Goal: Task Accomplishment & Management: Complete application form

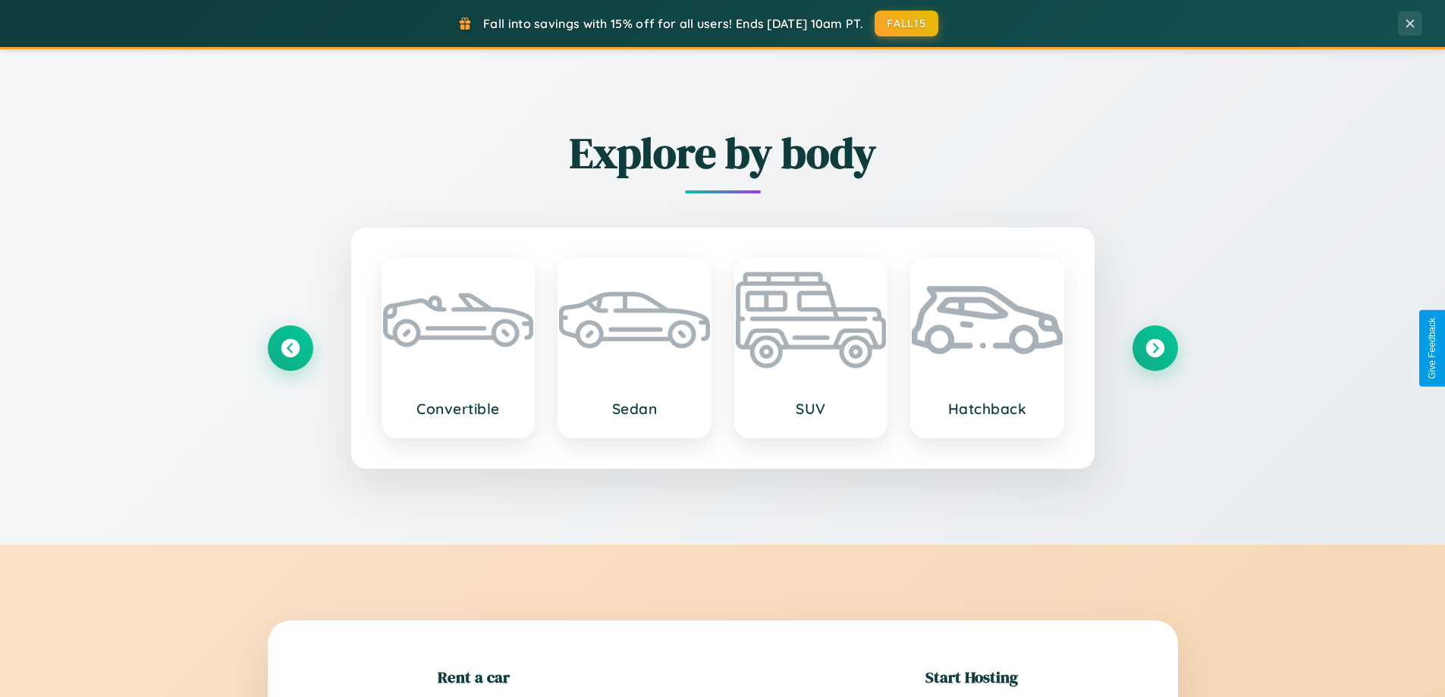
scroll to position [328, 0]
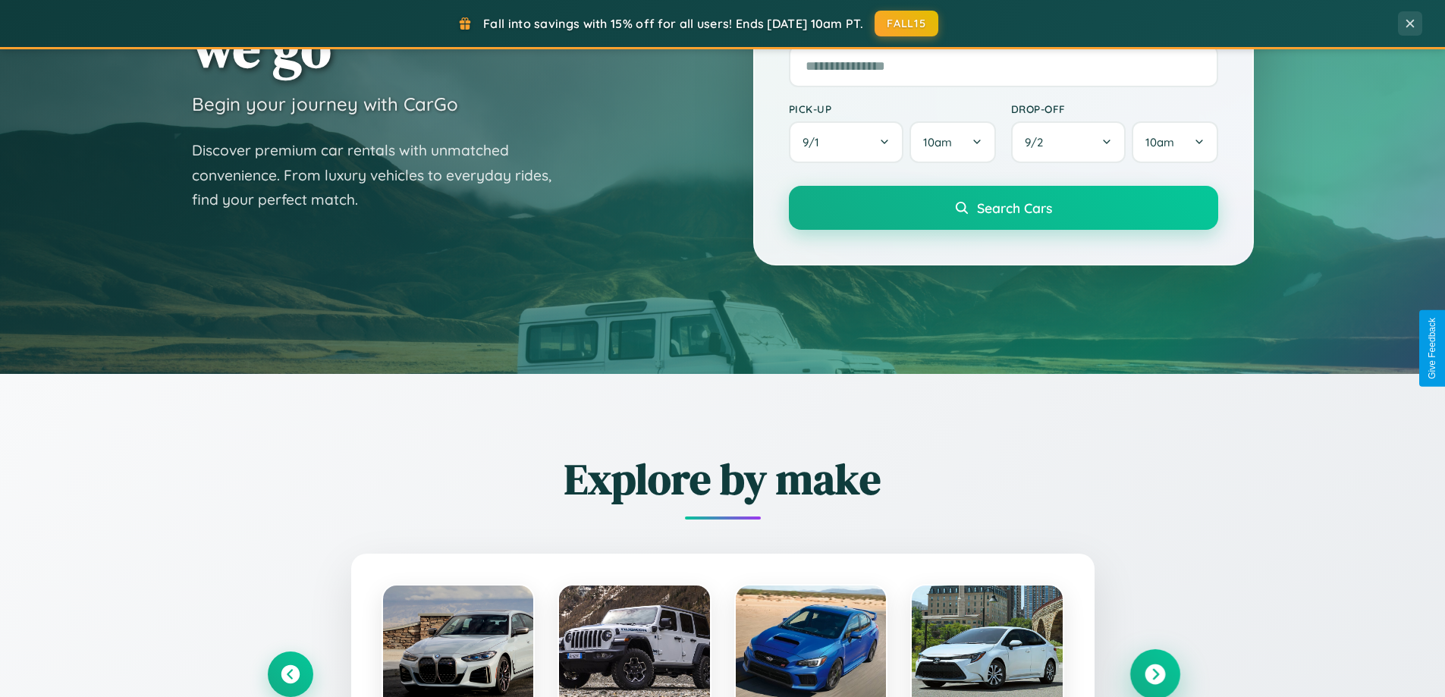
click at [1154, 674] on icon at bounding box center [1154, 674] width 20 height 20
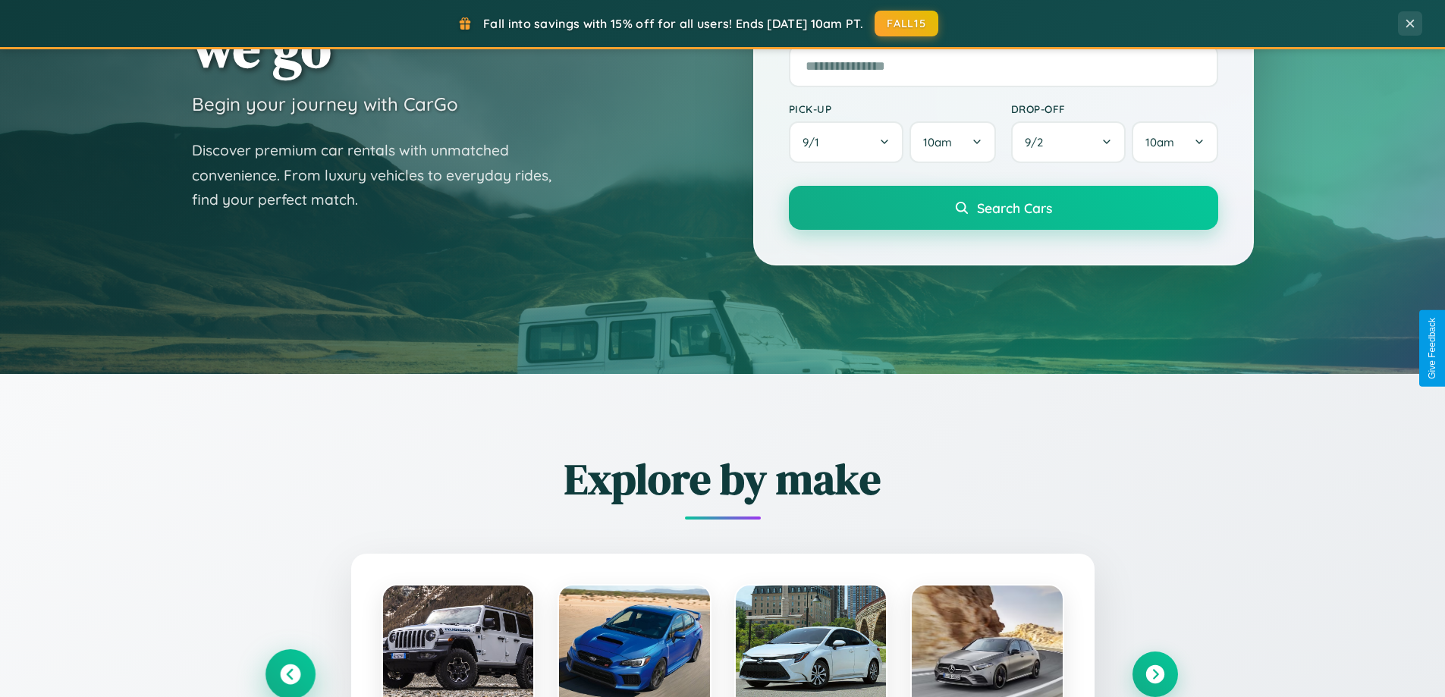
click at [290, 673] on icon at bounding box center [290, 674] width 20 height 20
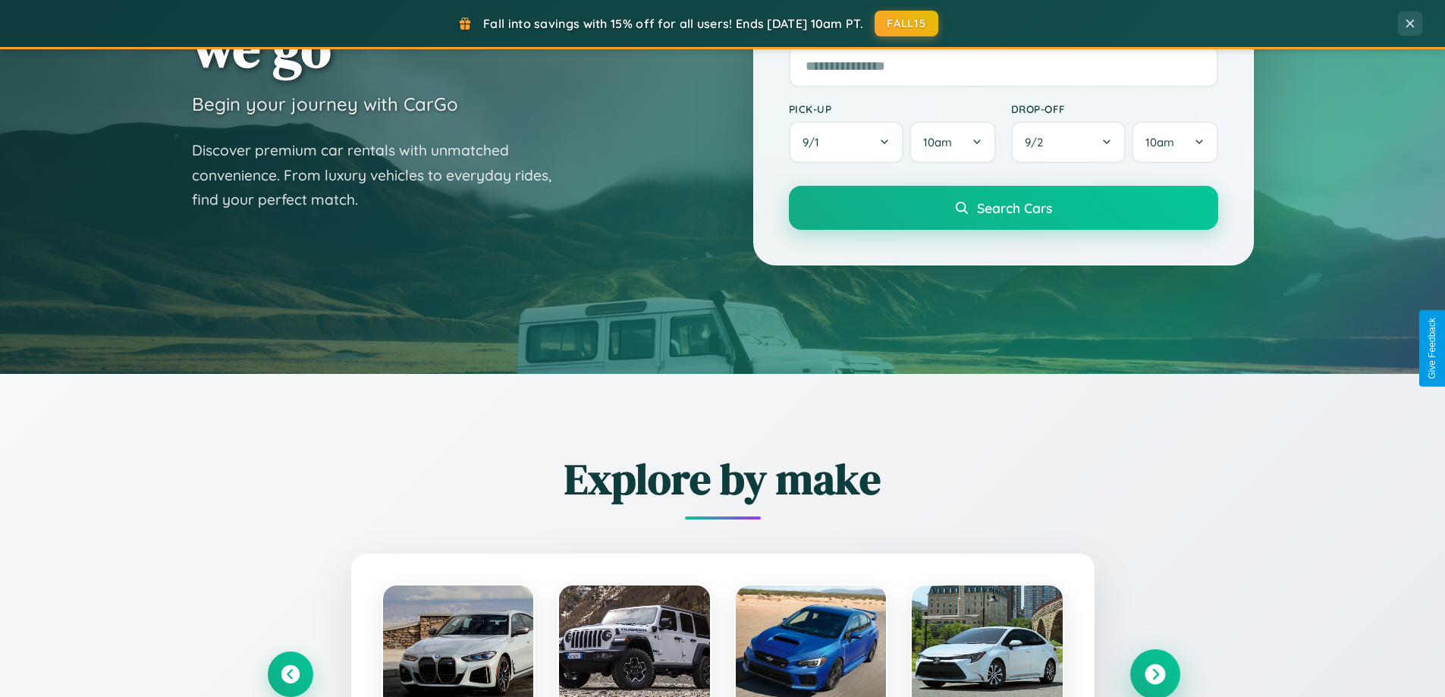
click at [1154, 673] on icon at bounding box center [1154, 674] width 20 height 20
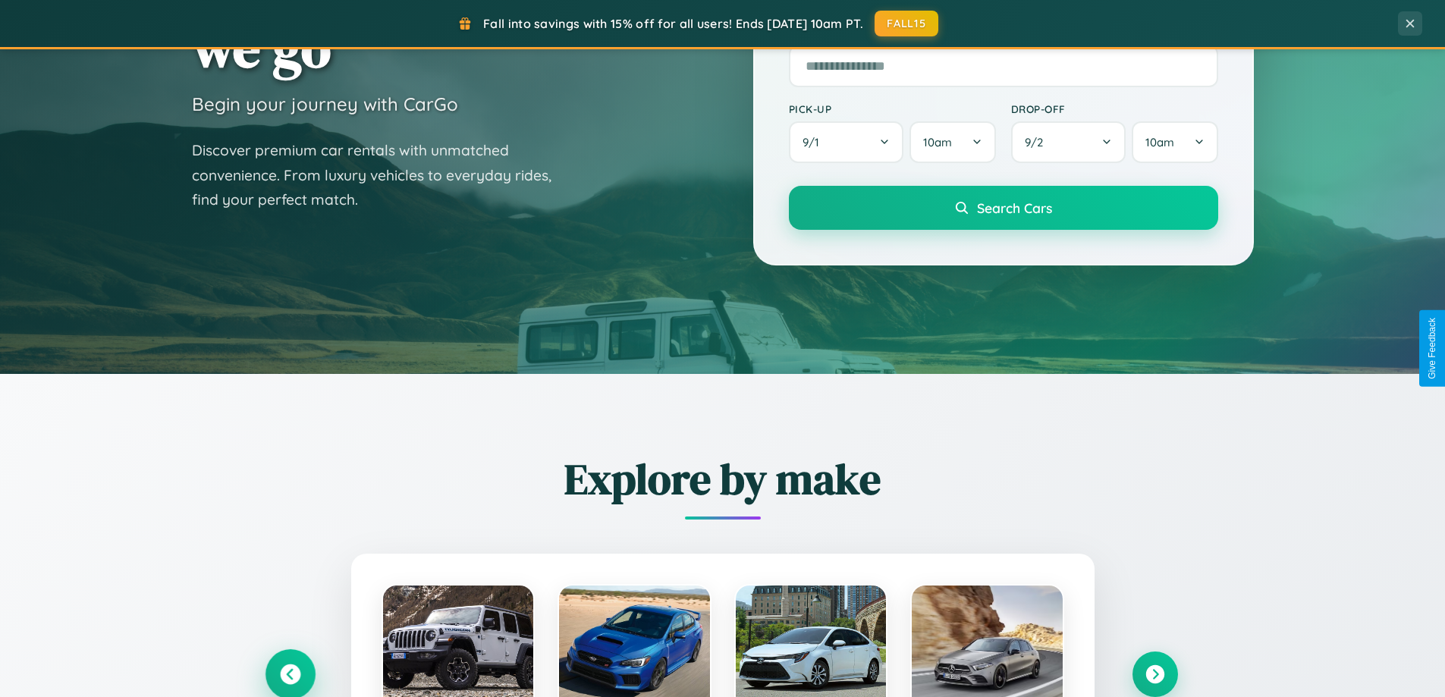
click at [290, 673] on icon at bounding box center [290, 674] width 20 height 20
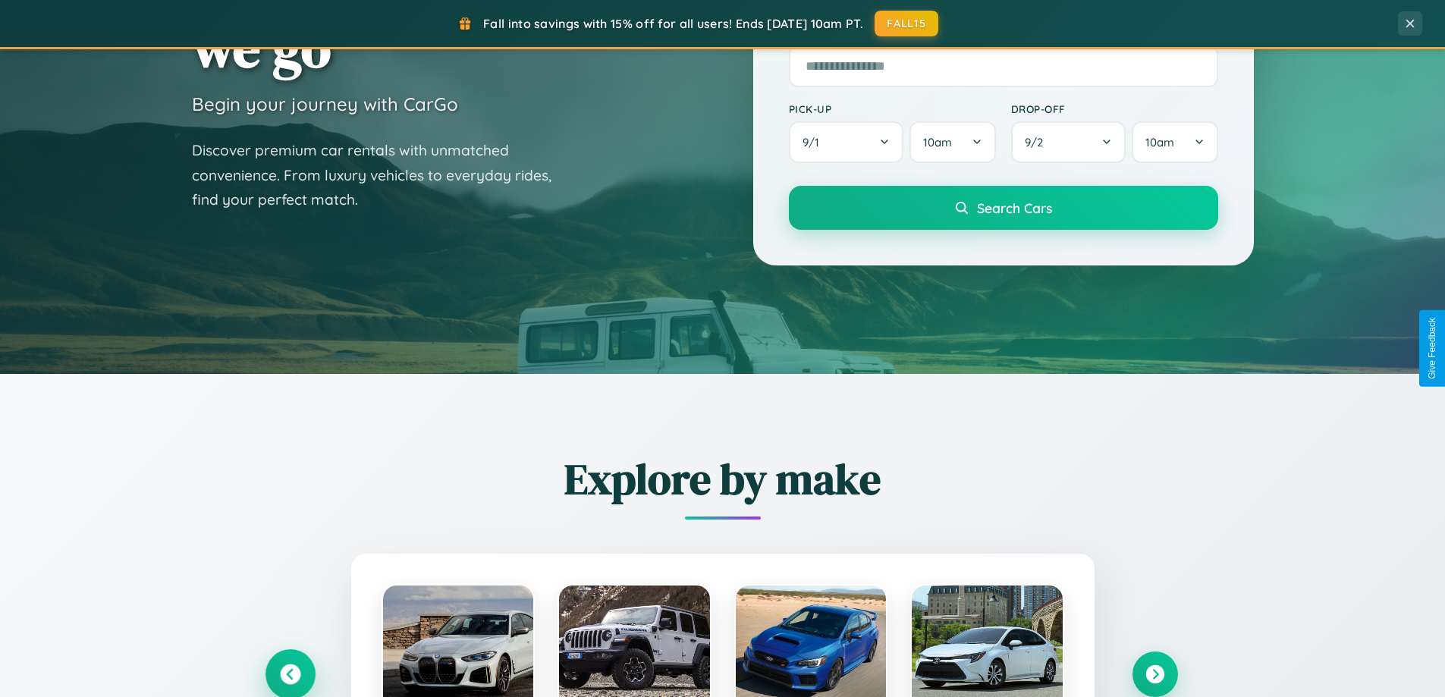
scroll to position [1043, 0]
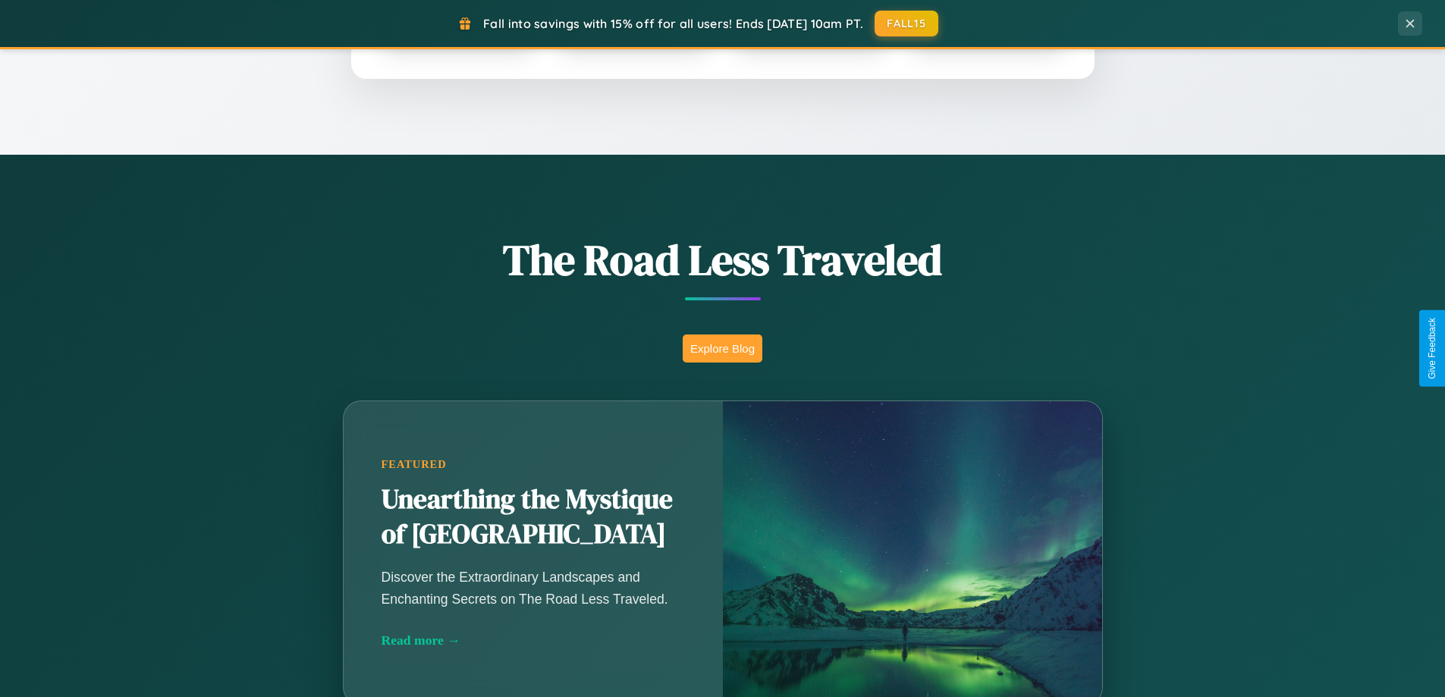
click at [722, 348] on button "Explore Blog" at bounding box center [723, 348] width 80 height 28
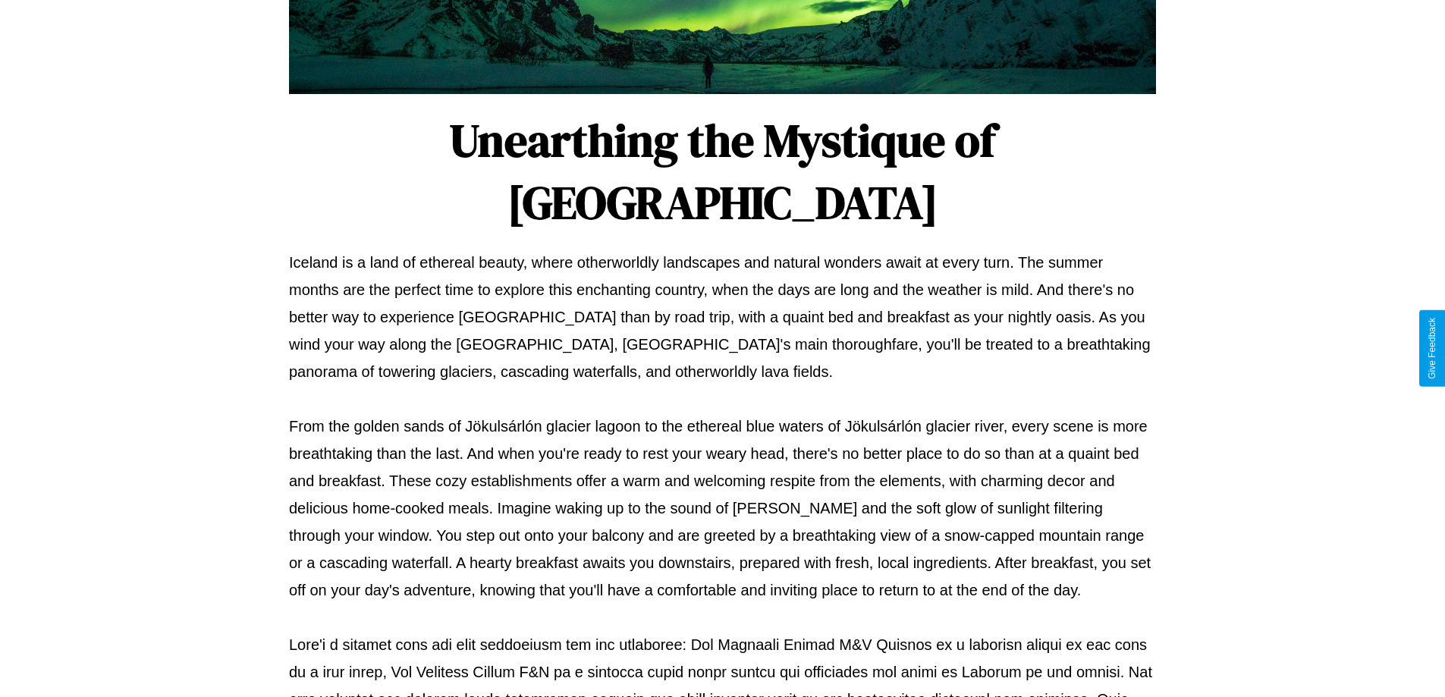
scroll to position [491, 0]
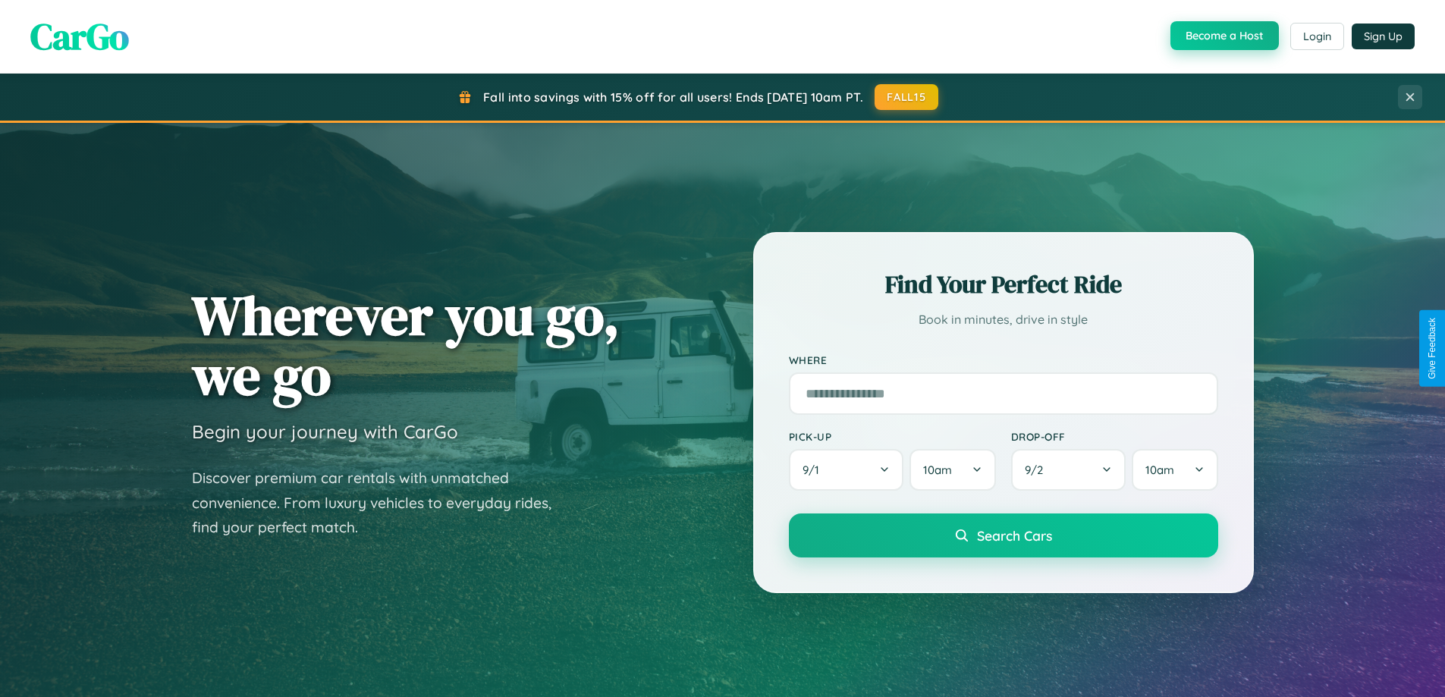
click at [1222, 36] on button "Become a Host" at bounding box center [1224, 35] width 108 height 29
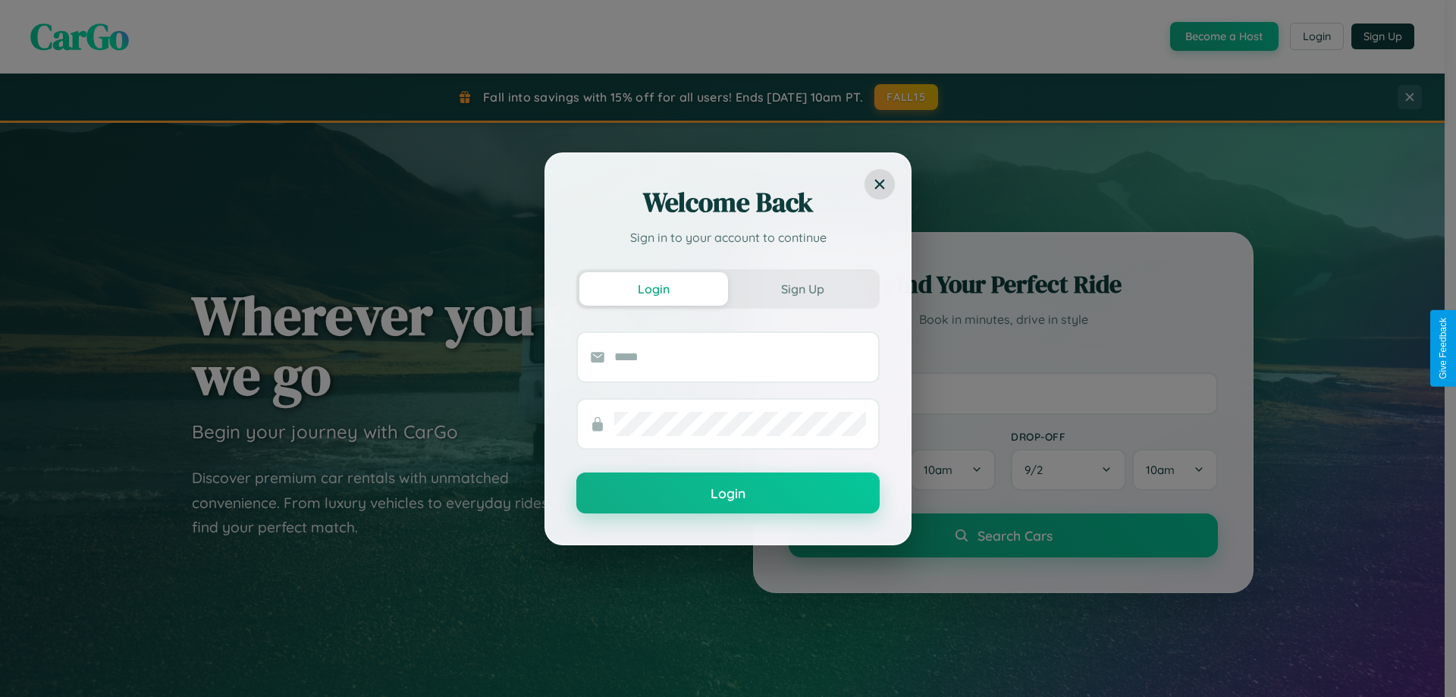
click at [739, 370] on div at bounding box center [740, 357] width 252 height 49
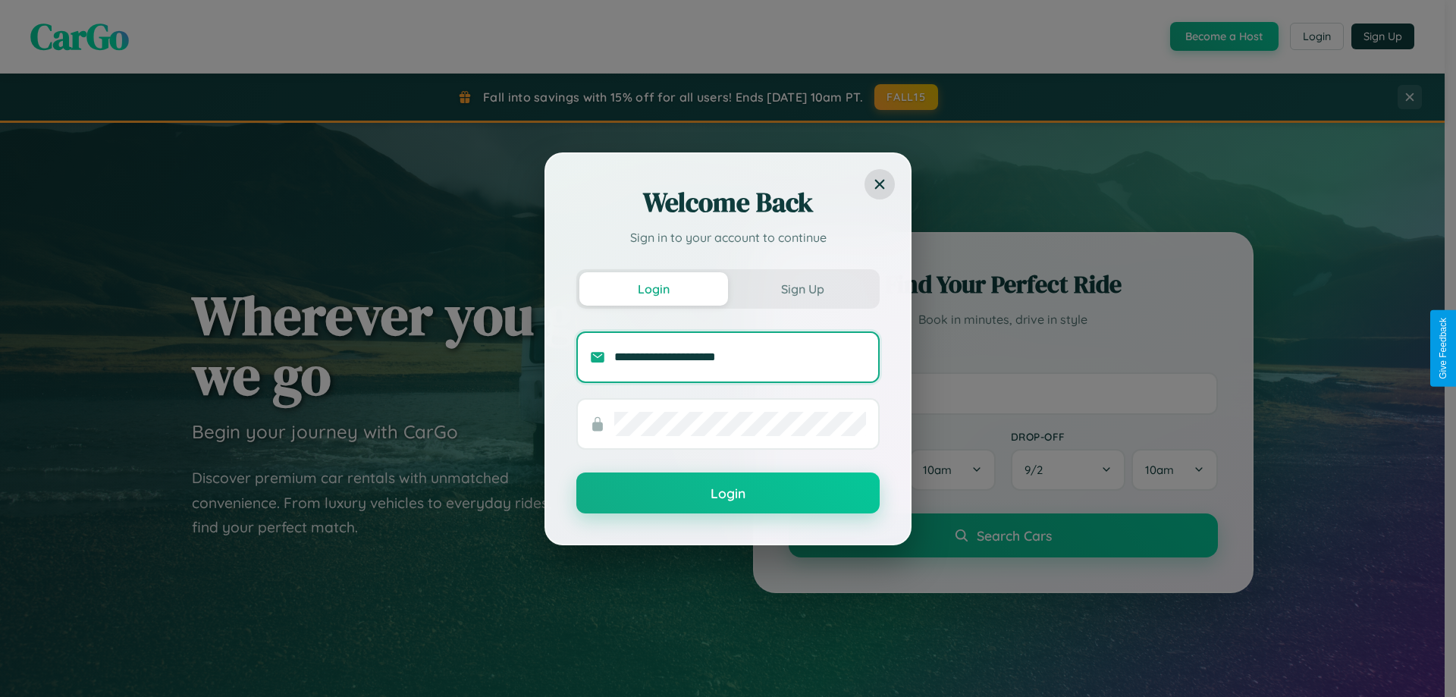
type input "**********"
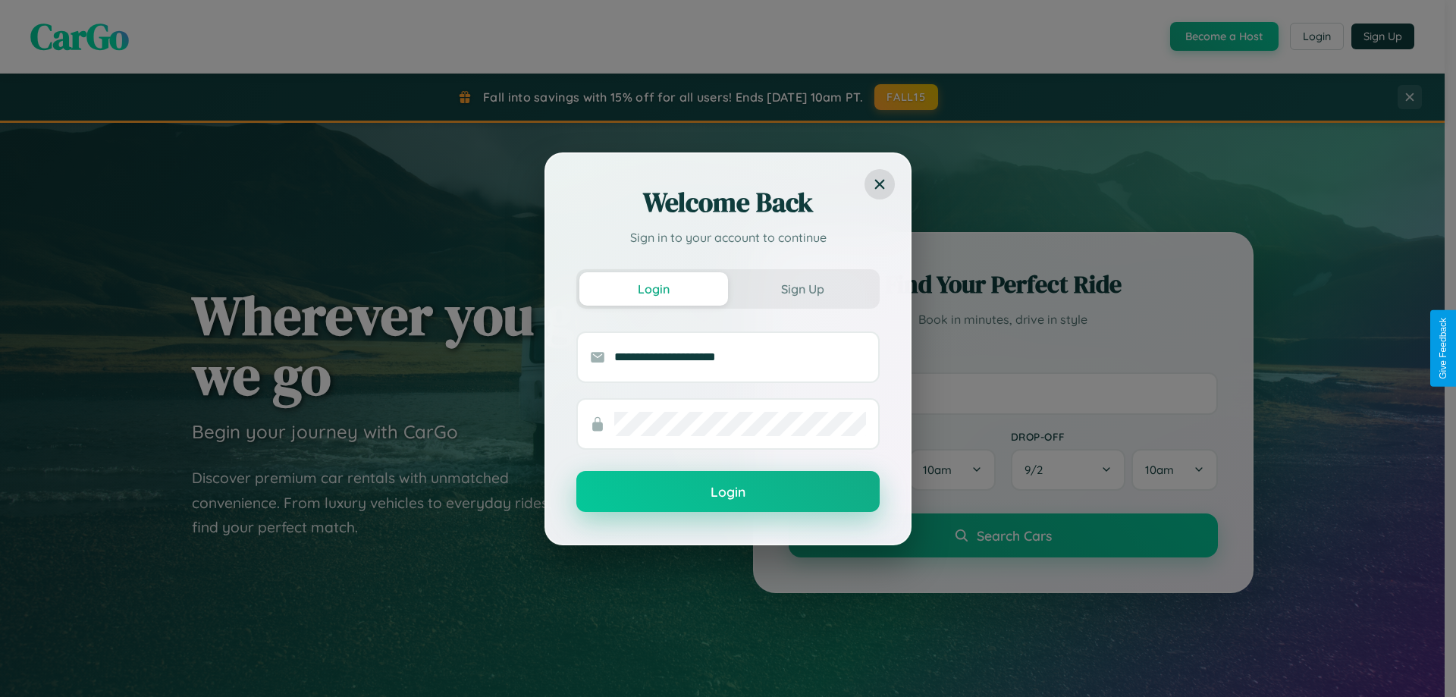
click at [728, 492] on button "Login" at bounding box center [727, 491] width 303 height 41
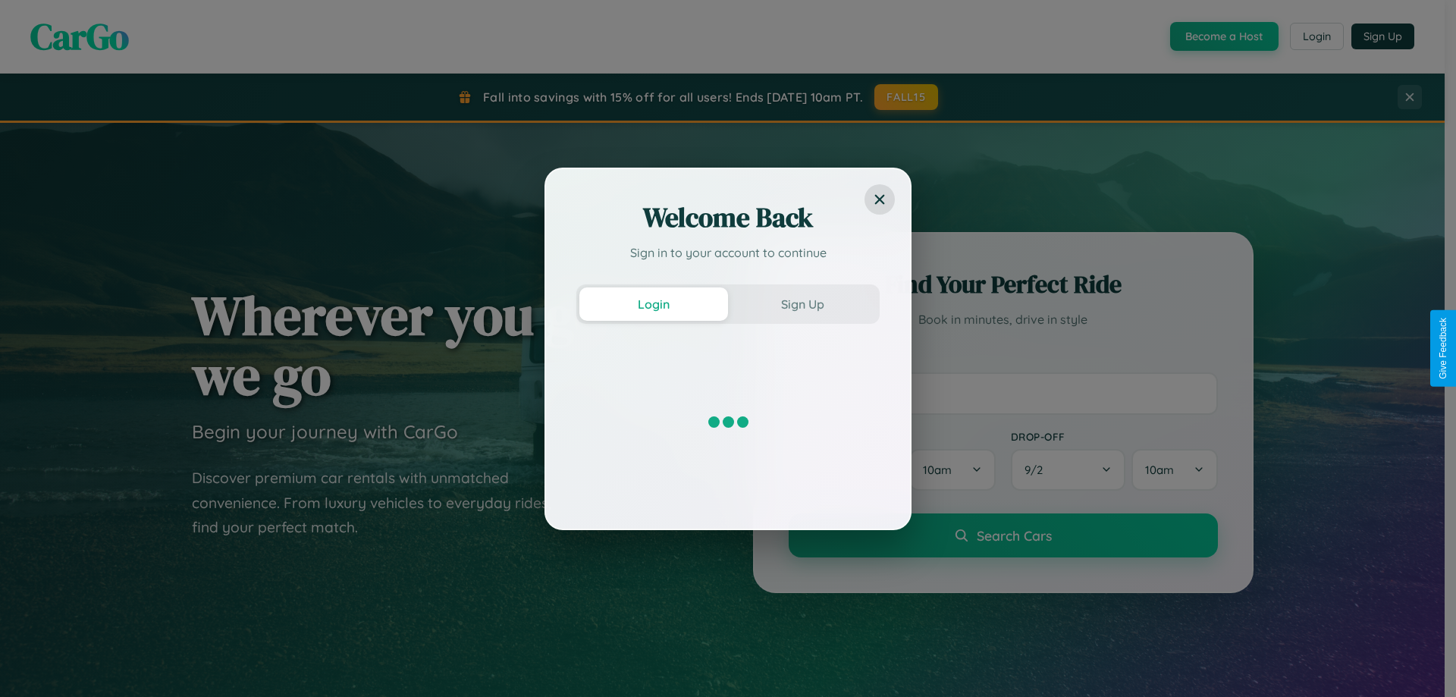
click at [1222, 36] on div "Welcome Back Sign in to your account to continue Login Sign Up" at bounding box center [728, 348] width 1456 height 697
click at [802, 303] on button "Sign Up" at bounding box center [802, 303] width 149 height 33
